Goal: Task Accomplishment & Management: Manage account settings

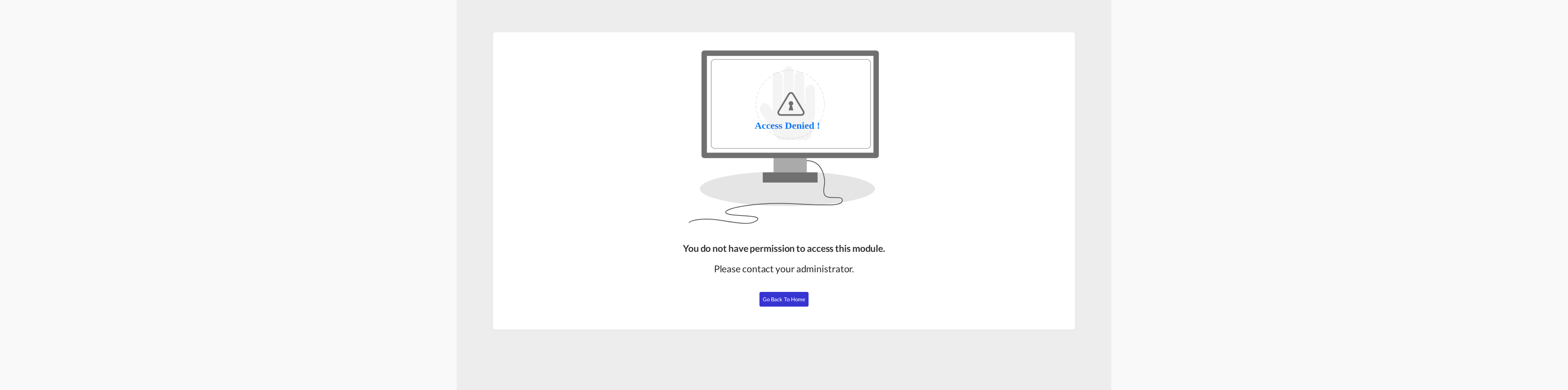
click at [791, 299] on span "Go Back to Home" at bounding box center [784, 299] width 43 height 7
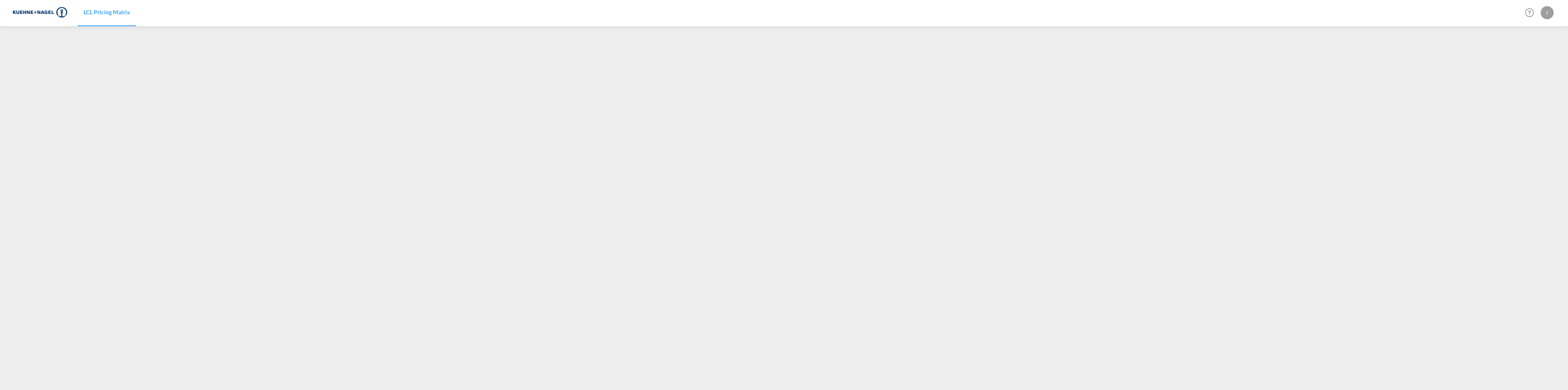
click at [1549, 10] on div "I" at bounding box center [1547, 13] width 13 height 13
click at [1529, 61] on button "Logout" at bounding box center [1538, 62] width 53 height 16
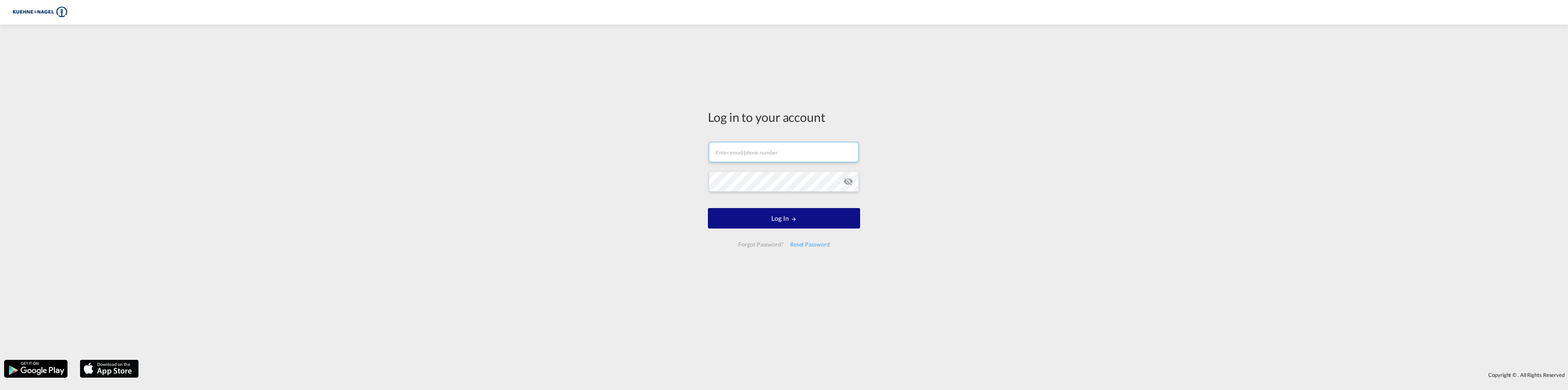
type input "[EMAIL_ADDRESS][PERSON_NAME][PERSON_NAME][DOMAIN_NAME]"
